Goal: Navigation & Orientation: Find specific page/section

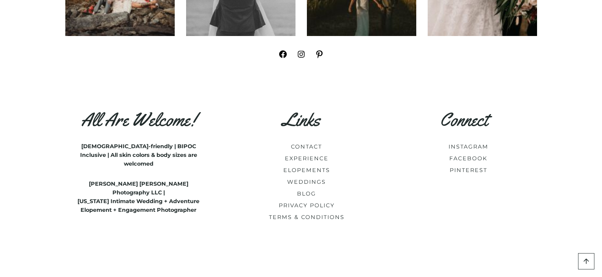
scroll to position [4403, 0]
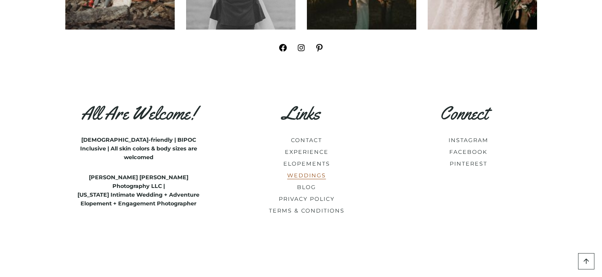
click at [312, 172] on link "WEDDINGS" at bounding box center [306, 175] width 39 height 7
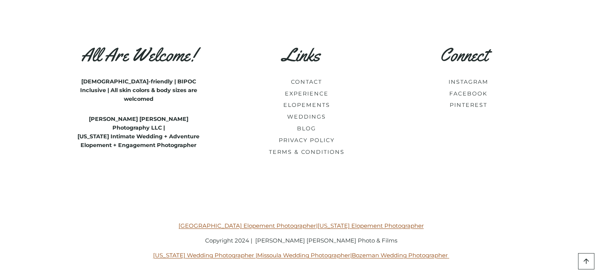
scroll to position [3530, 0]
click at [313, 60] on h3 "Links" at bounding box center [301, 55] width 128 height 22
click at [304, 93] on link "EXPERIENCE" at bounding box center [307, 93] width 44 height 7
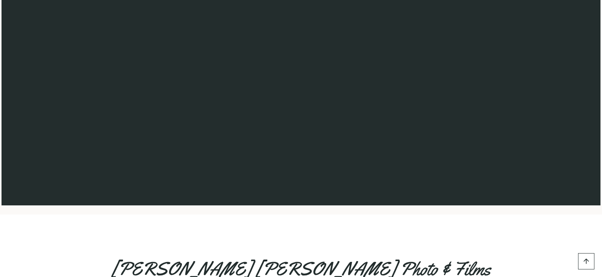
scroll to position [3758, 0]
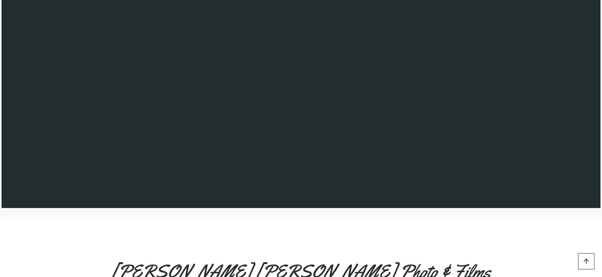
click at [600, 13] on div "CONTACT US Let’s adventure together" at bounding box center [301, 9] width 599 height 399
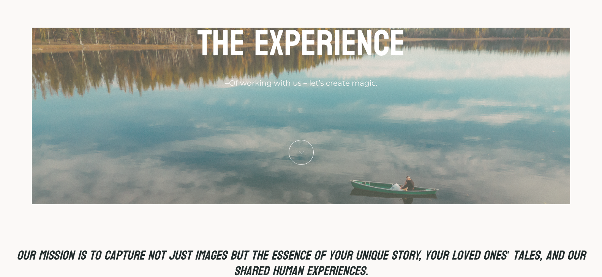
scroll to position [0, 0]
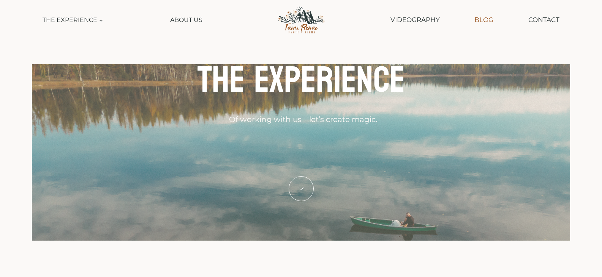
click at [481, 21] on link "Blog" at bounding box center [483, 19] width 27 height 19
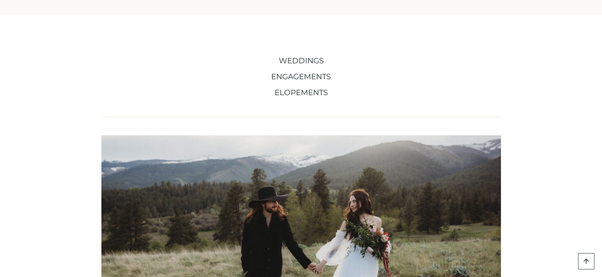
scroll to position [304, 0]
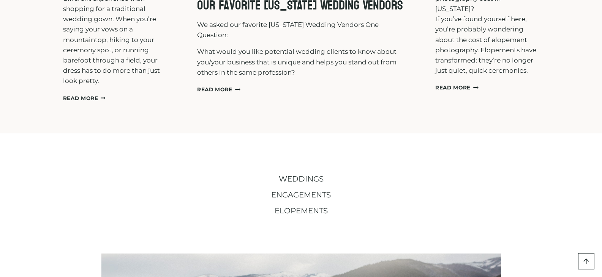
click at [299, 181] on span "WEDDINGS" at bounding box center [301, 179] width 45 height 9
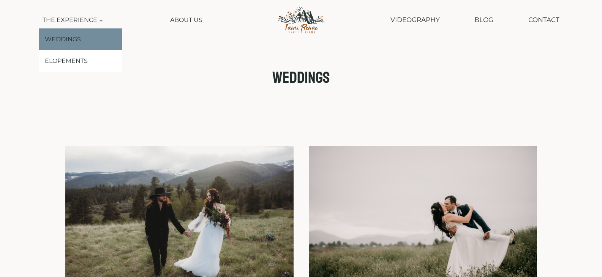
click at [77, 46] on link "Weddings" at bounding box center [81, 39] width 84 height 22
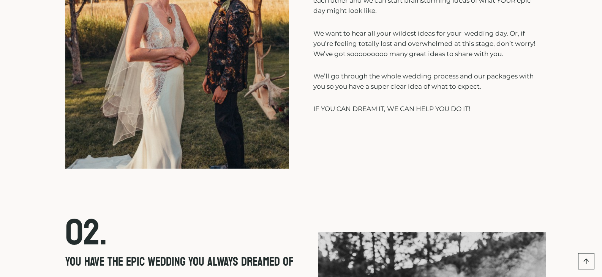
scroll to position [1518, 0]
